Goal: Download file/media

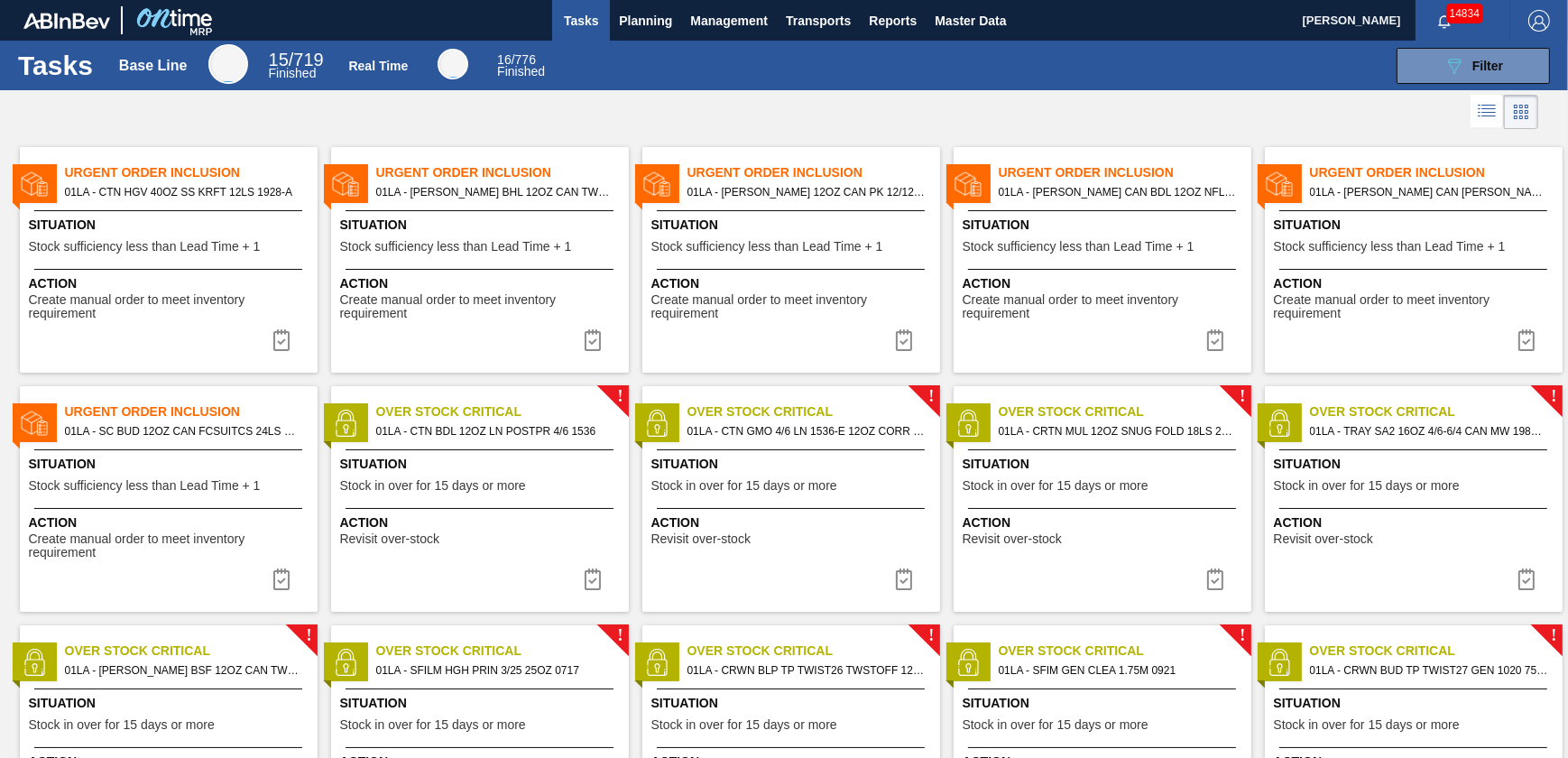
drag, startPoint x: 1012, startPoint y: 64, endPoint x: 1003, endPoint y: 54, distance: 13.5
click at [1011, 64] on div "089F7B8B-B2A5-4AFE-B5C0-19BA573D28AC Filter" at bounding box center [1059, 66] width 1000 height 36
click at [978, 14] on span "Master Data" at bounding box center [970, 20] width 72 height 22
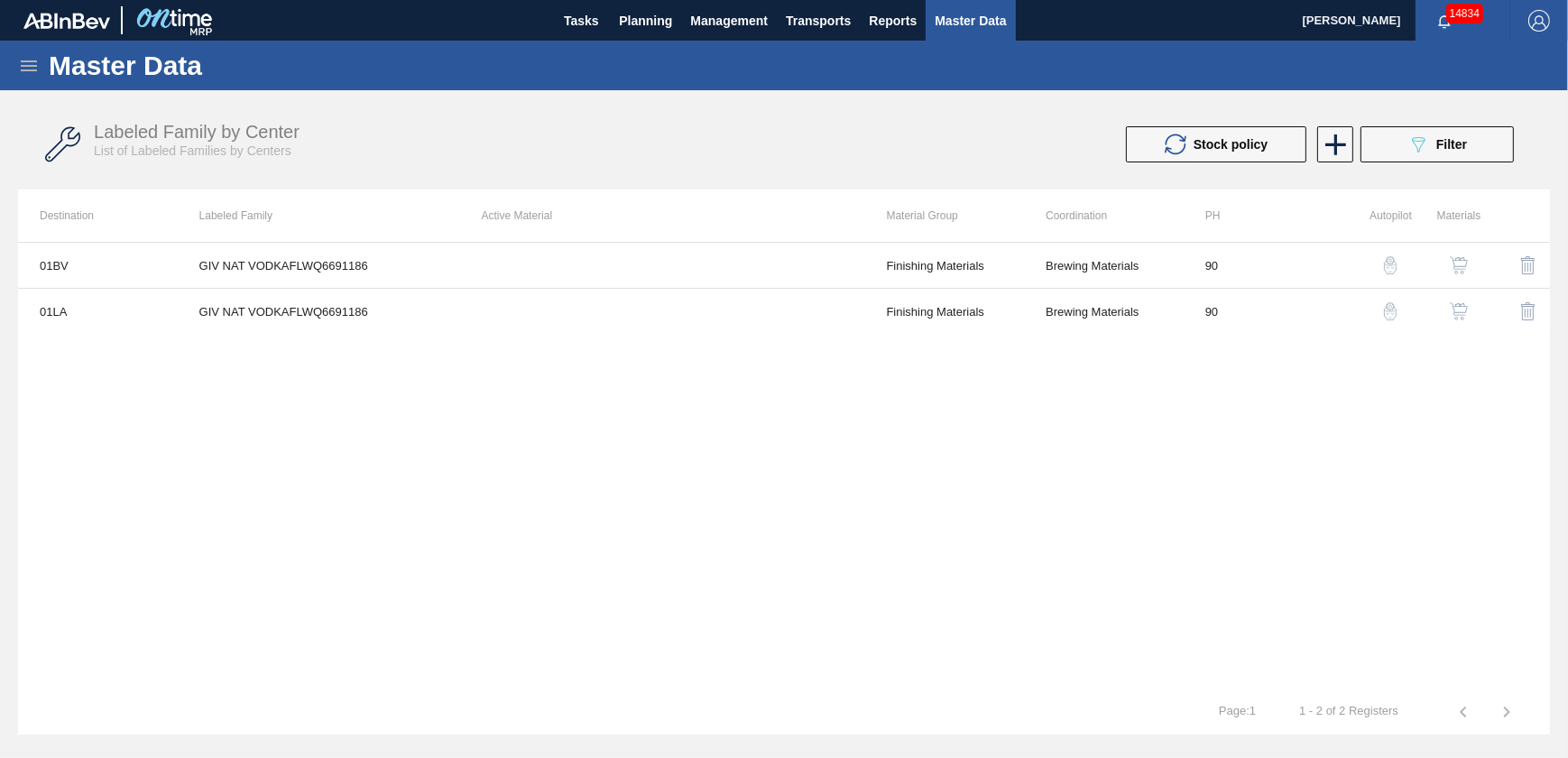
click at [39, 70] on icon at bounding box center [29, 66] width 22 height 22
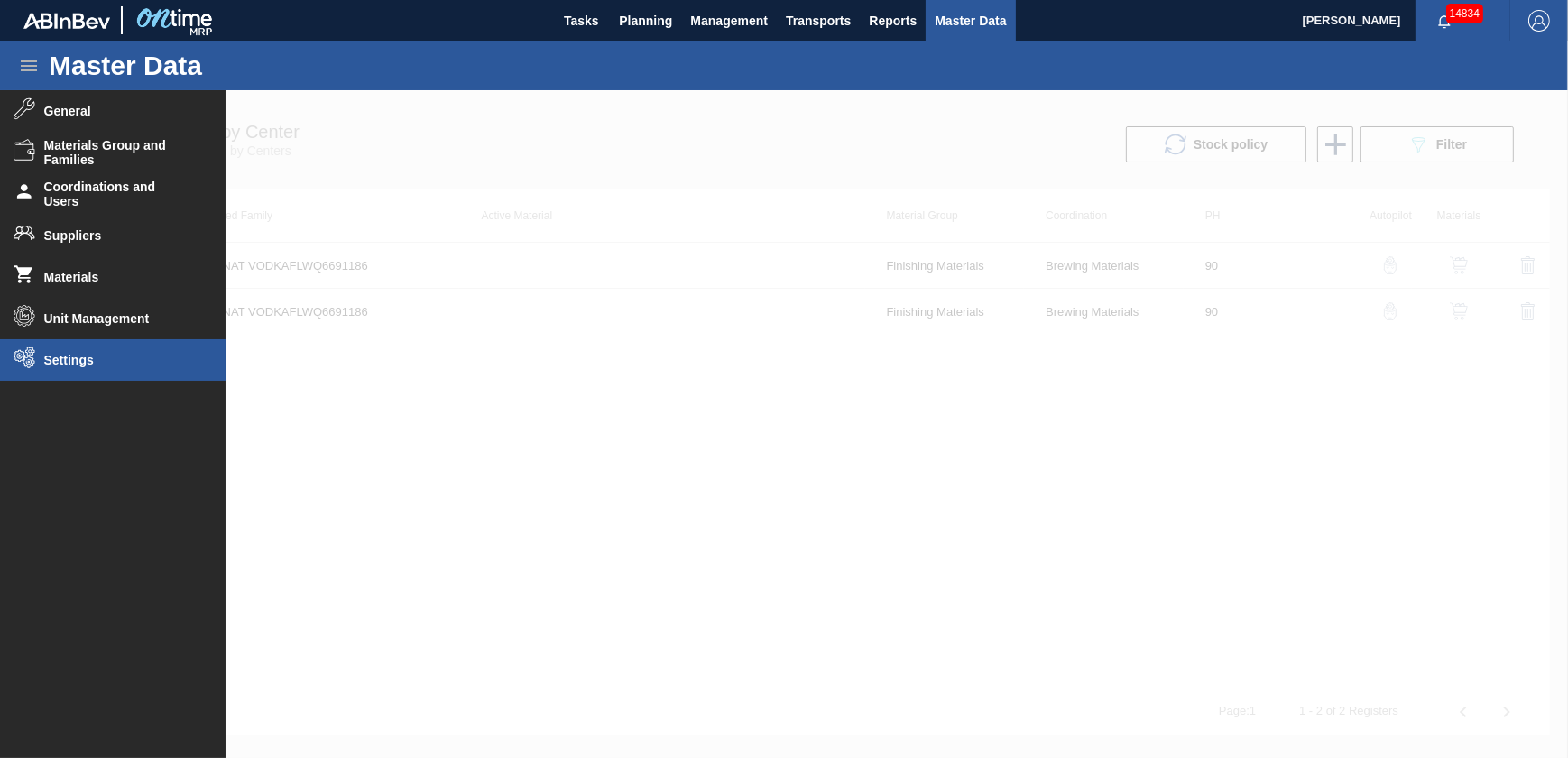
click at [98, 364] on span "Settings" at bounding box center [119, 359] width 149 height 14
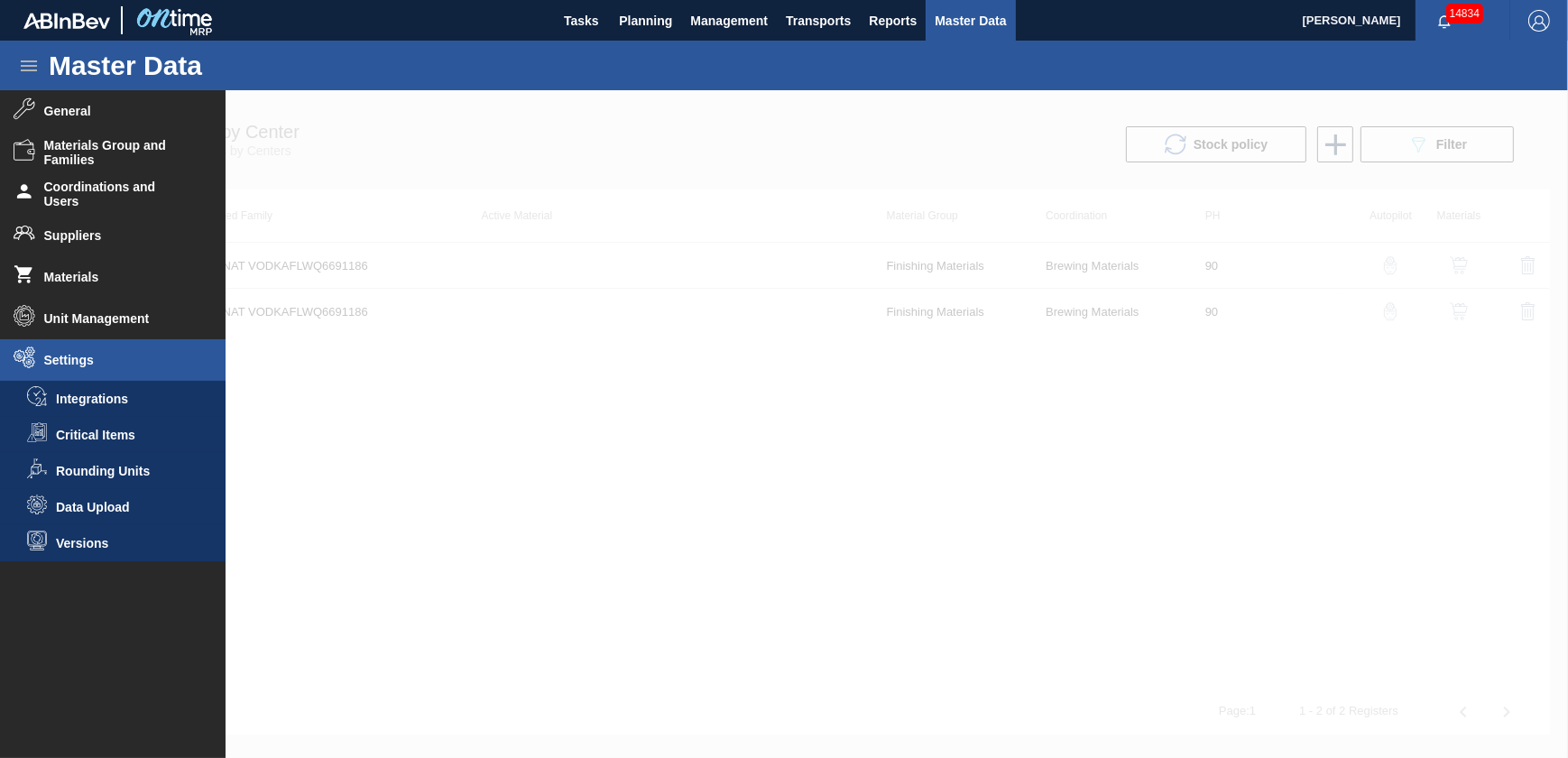
click at [132, 515] on li "Data Upload" at bounding box center [113, 507] width 226 height 36
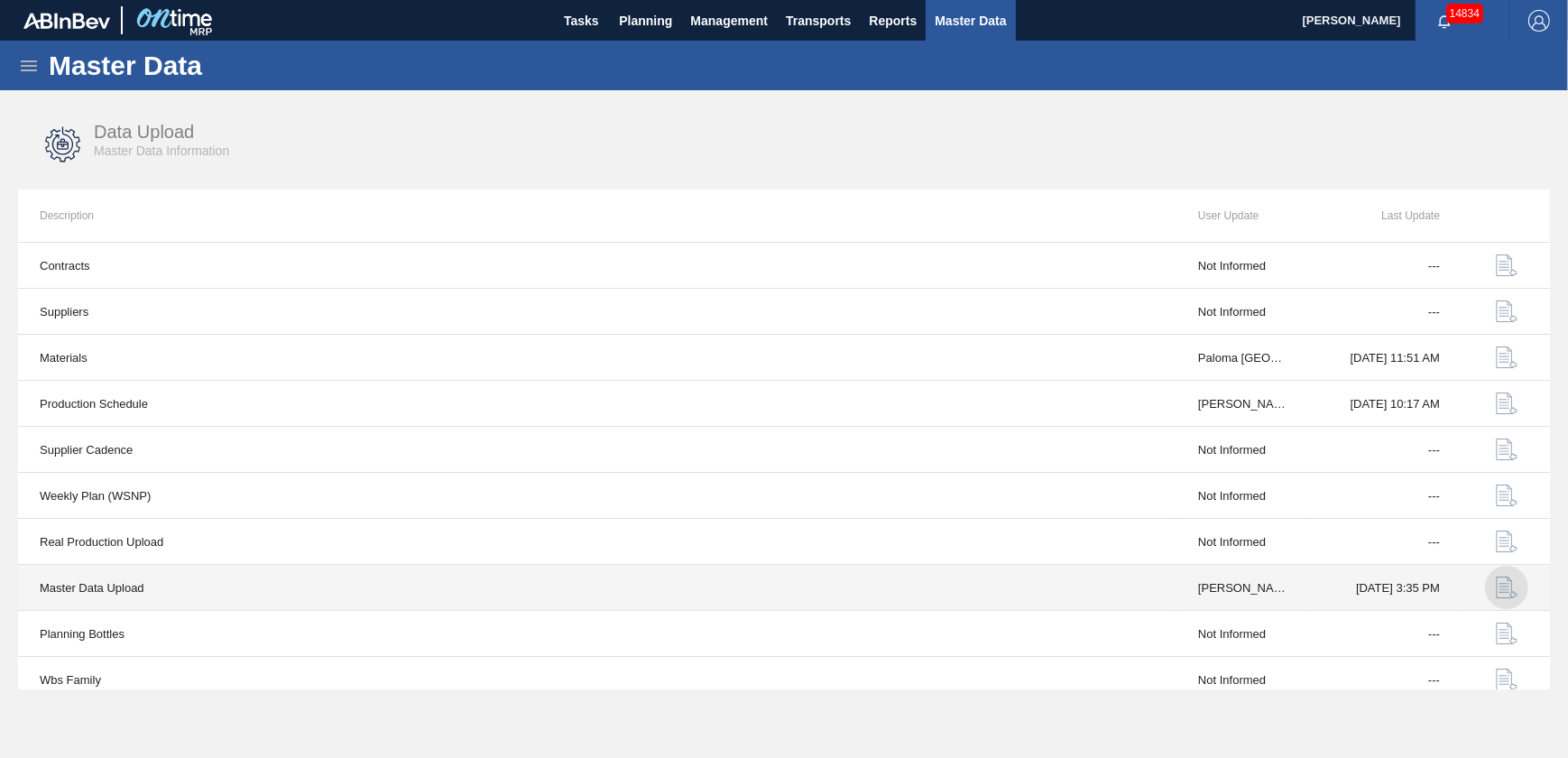
click at [1507, 586] on img "button" at bounding box center [1507, 587] width 22 height 22
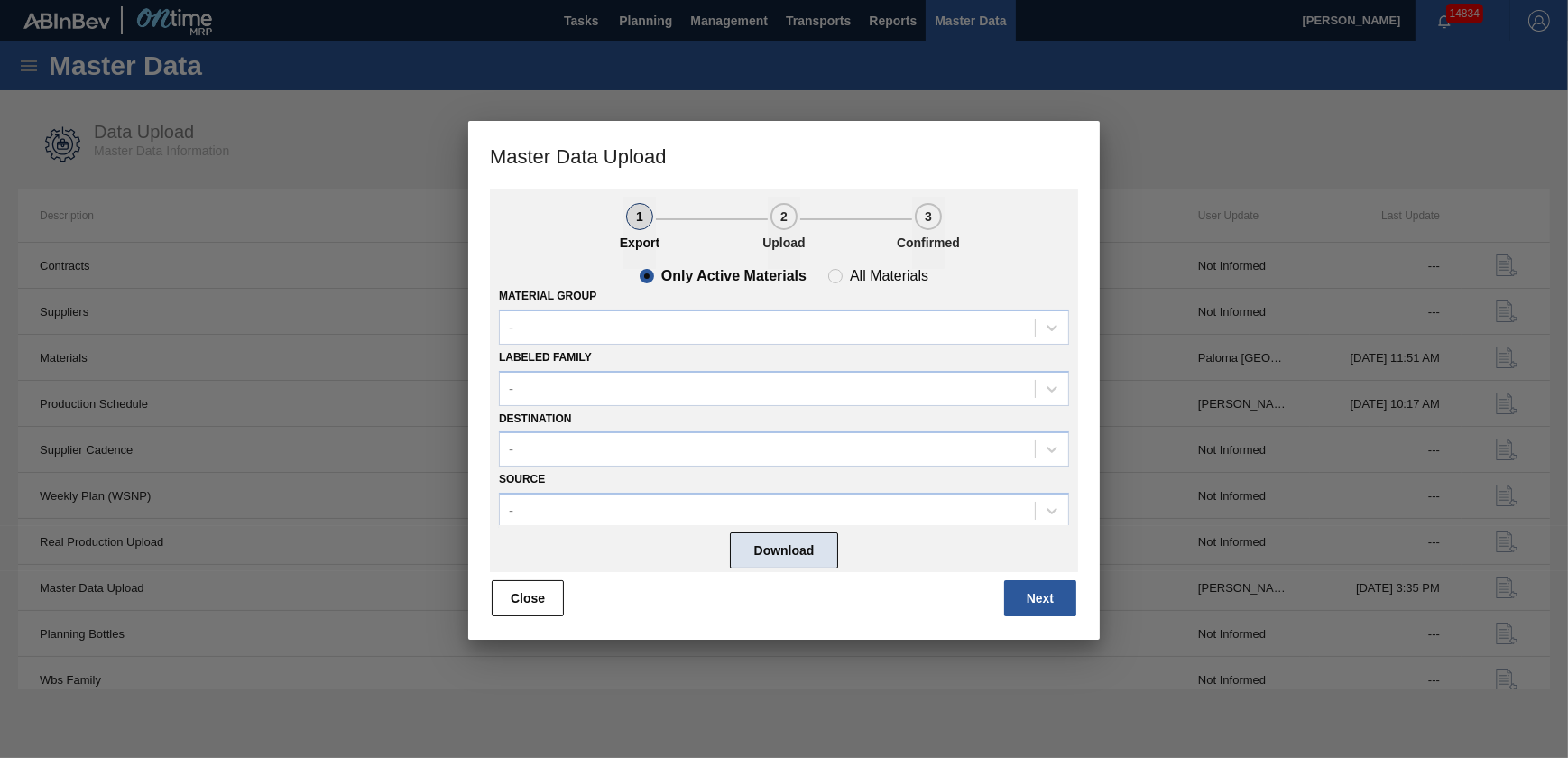
click at [759, 560] on button "Download" at bounding box center [783, 551] width 108 height 36
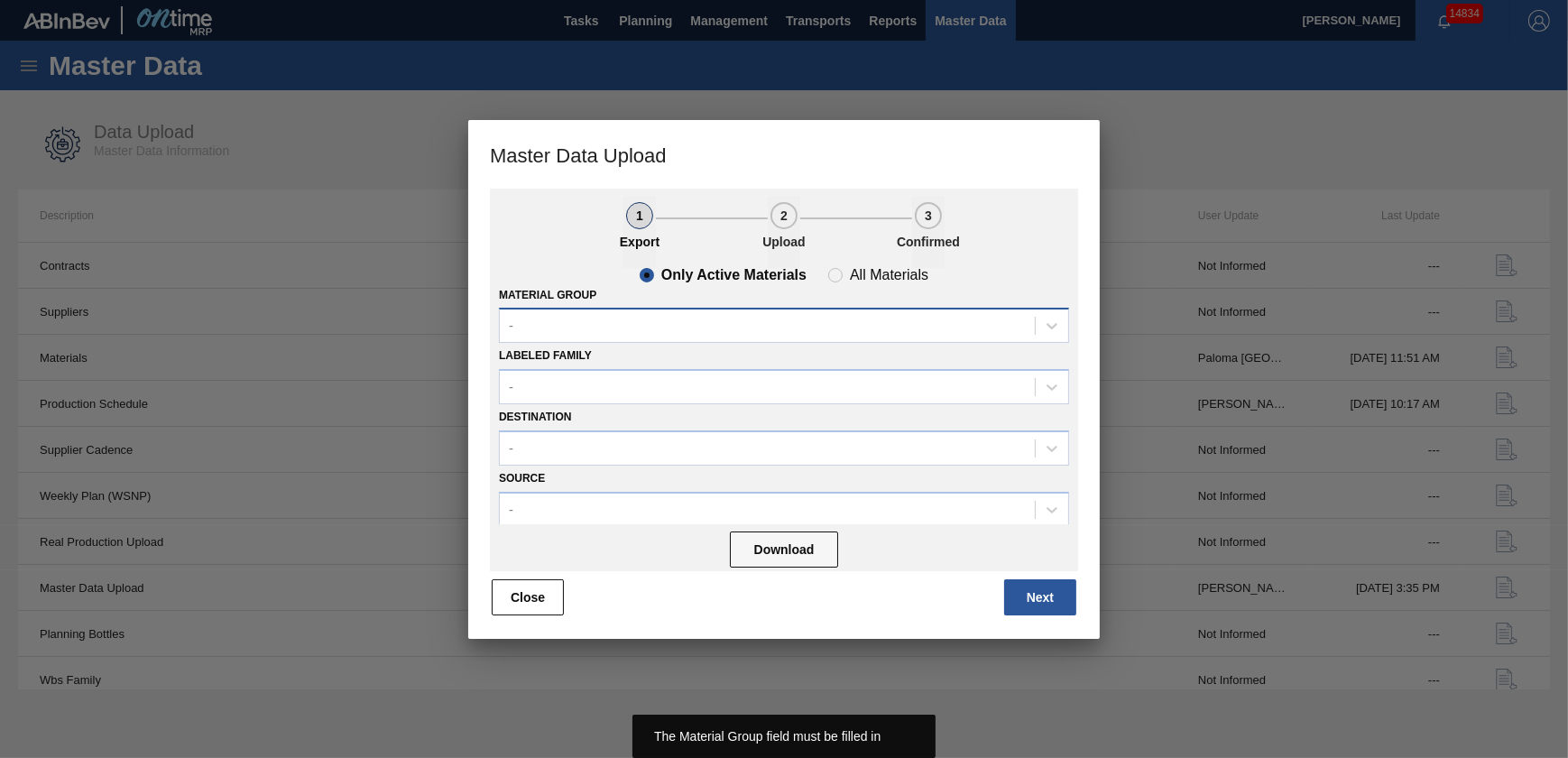
click at [647, 324] on div "-" at bounding box center [768, 325] width 535 height 26
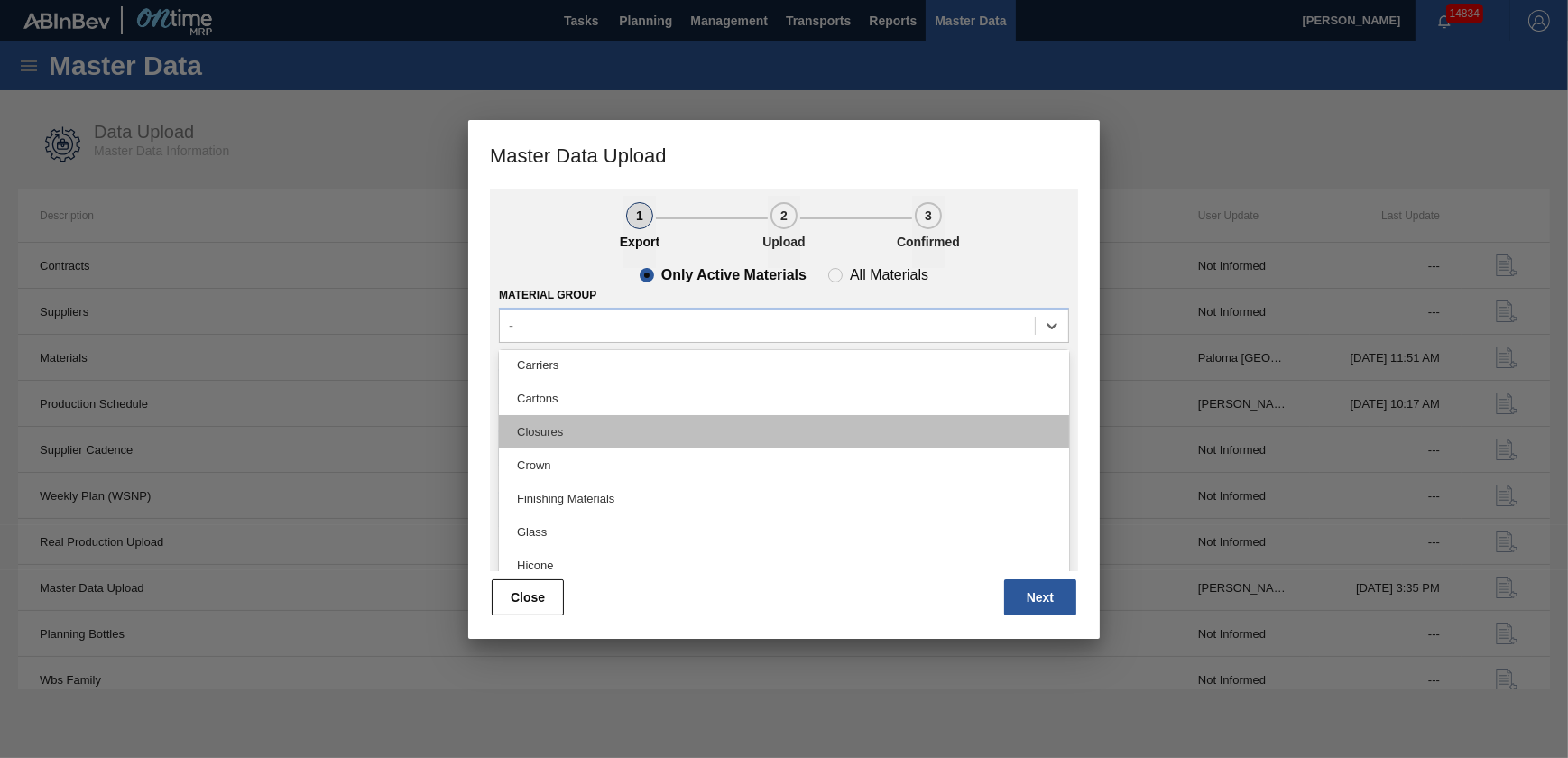
scroll to position [163, 0]
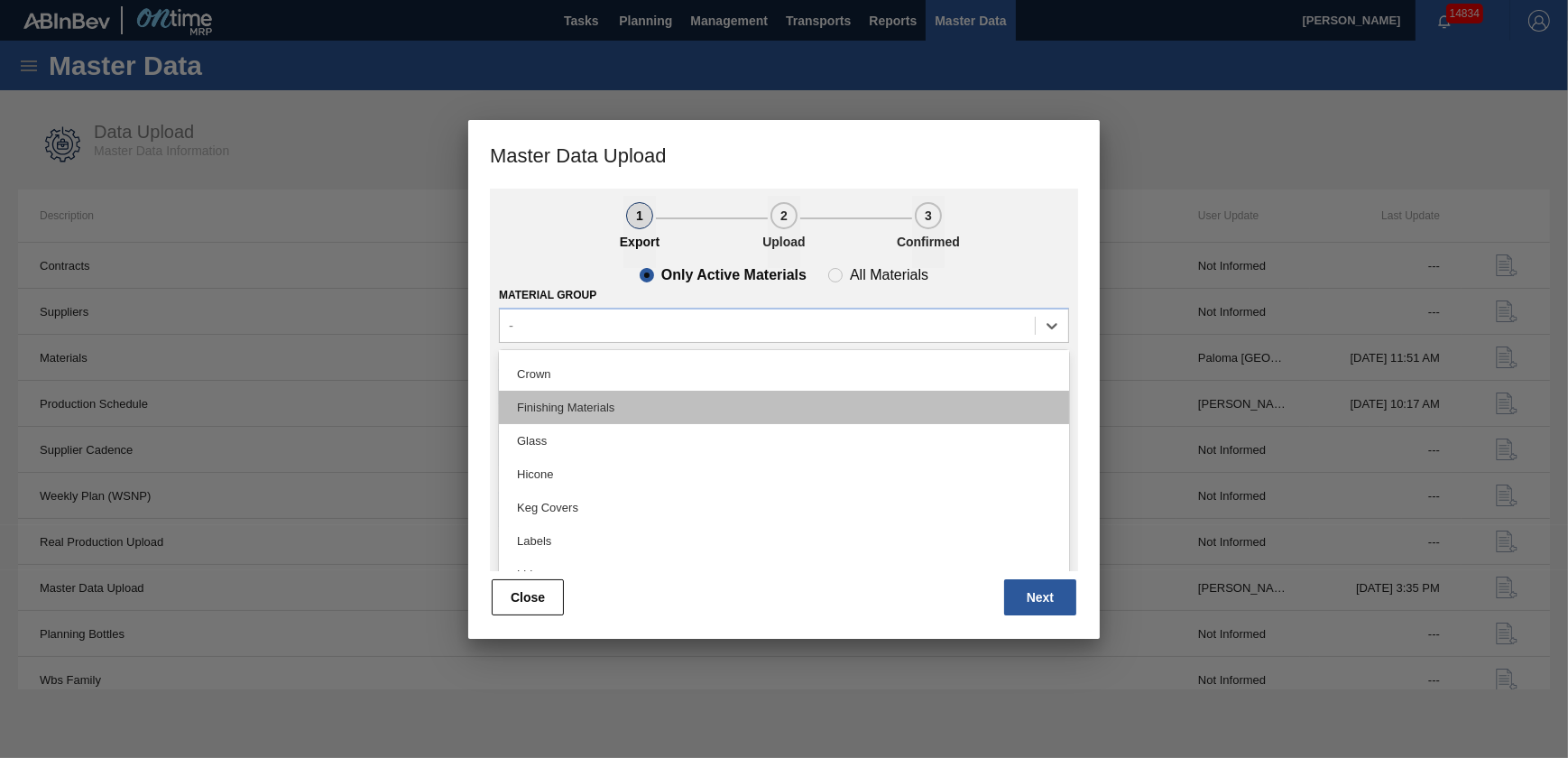
click at [600, 406] on div "Finishing Materials" at bounding box center [784, 407] width 570 height 33
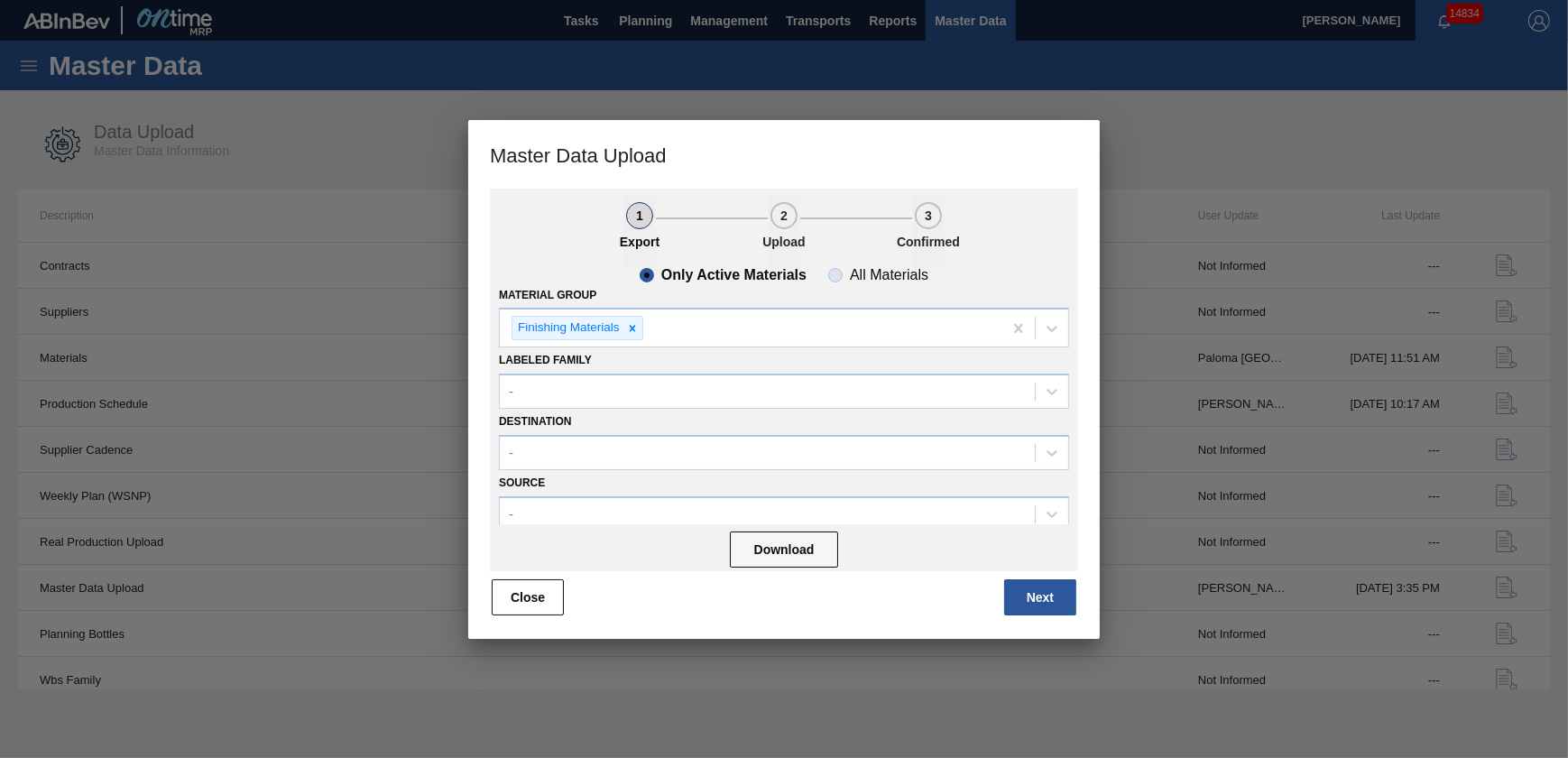
click at [832, 275] on span "All Materials" at bounding box center [878, 274] width 100 height 14
click at [832, 275] on input "All Materials" at bounding box center [836, 275] width 29 height 29
radio input "true"
click at [0, 0] on slot "Only Active Materials" at bounding box center [0, 0] width 0 height 0
click at [664, 269] on input "Only Active Materials" at bounding box center [648, 275] width 29 height 29
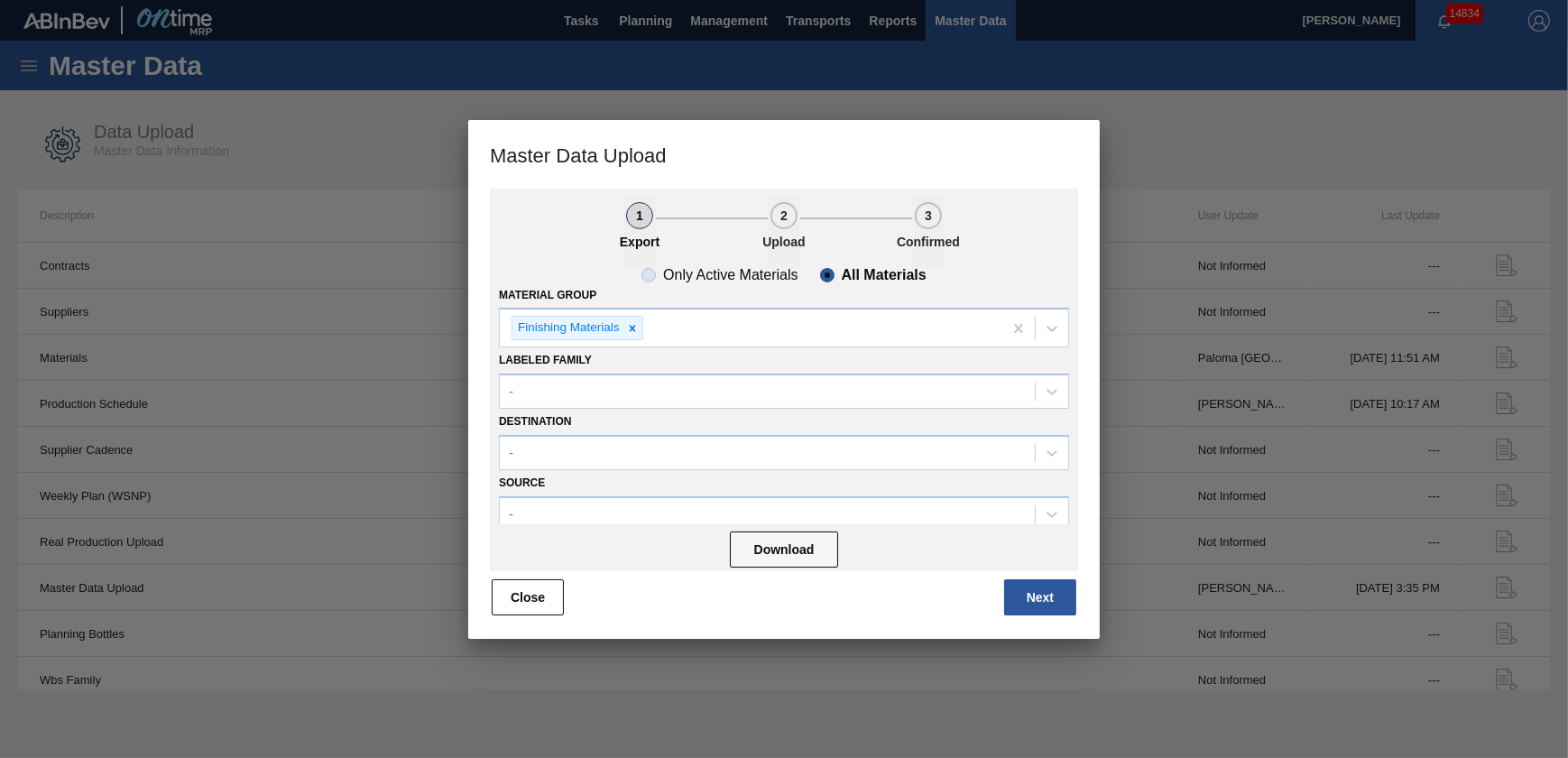
radio input "true"
radio input "false"
click at [802, 548] on button "Download" at bounding box center [783, 550] width 108 height 36
